Goal: Information Seeking & Learning: Learn about a topic

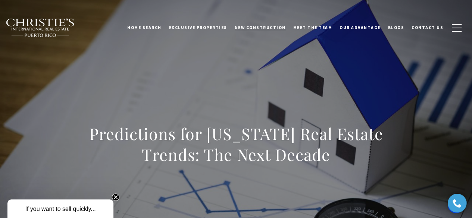
click at [252, 26] on span "New Construction" at bounding box center [260, 27] width 51 height 5
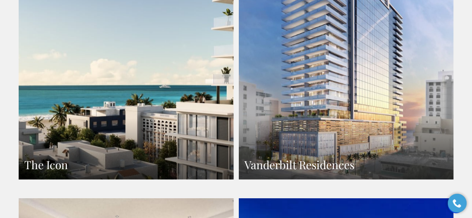
scroll to position [582, 0]
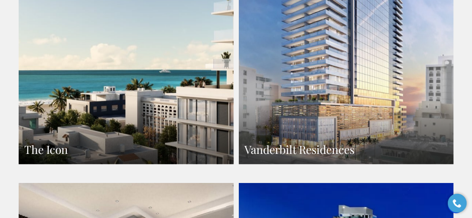
click at [363, 103] on link "Vanderbilt Residences" at bounding box center [346, 33] width 215 height 262
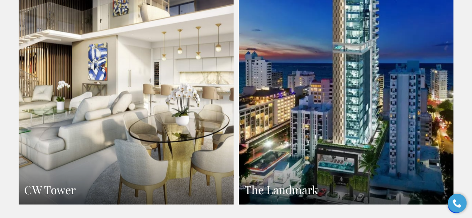
scroll to position [837, 0]
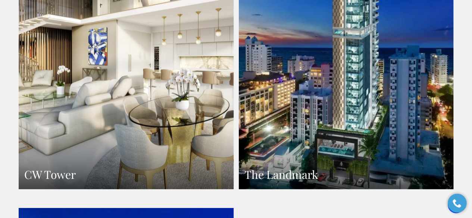
click at [392, 87] on link "The Landmark" at bounding box center [346, 58] width 215 height 262
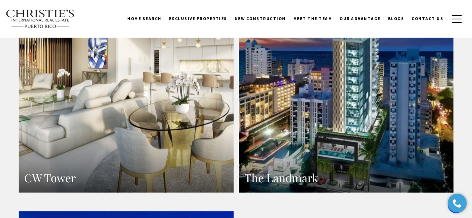
click at [131, 118] on link "CW Tower" at bounding box center [126, 62] width 215 height 262
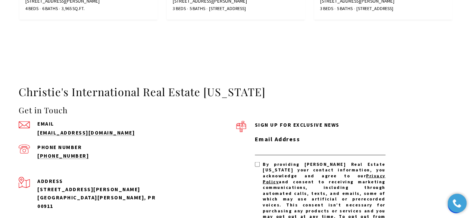
scroll to position [2014, 0]
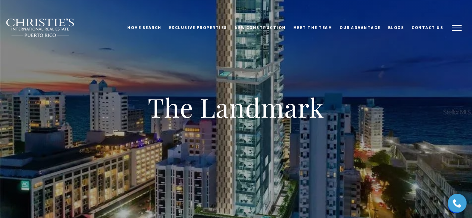
click at [454, 24] on button "button" at bounding box center [456, 28] width 19 height 22
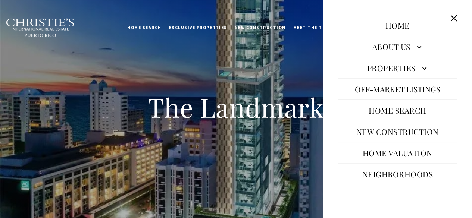
click at [420, 67] on link "Properties" at bounding box center [397, 68] width 119 height 18
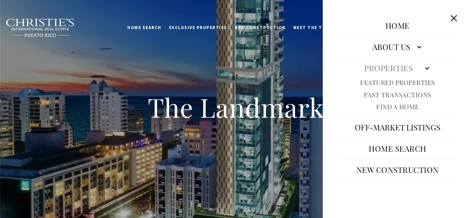
click at [429, 126] on button "Off-Market Listings" at bounding box center [397, 127] width 93 height 18
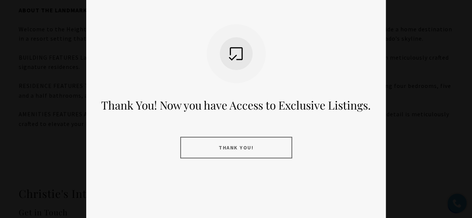
scroll to position [35, 0]
click at [274, 142] on button "Thank you!" at bounding box center [236, 148] width 112 height 22
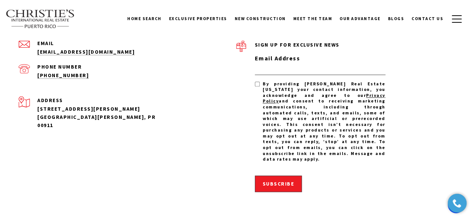
scroll to position [0, 0]
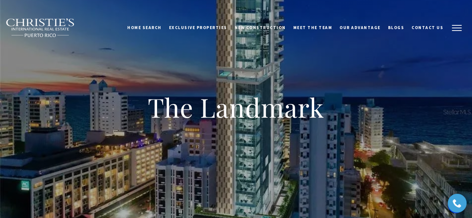
click at [456, 23] on button "button" at bounding box center [456, 28] width 19 height 22
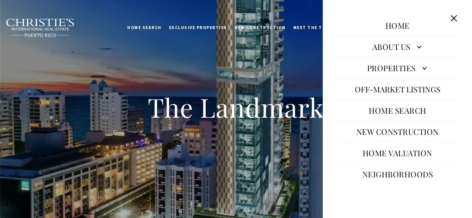
click at [415, 134] on link "New Construction" at bounding box center [398, 132] width 90 height 18
